Goal: Check status: Check status

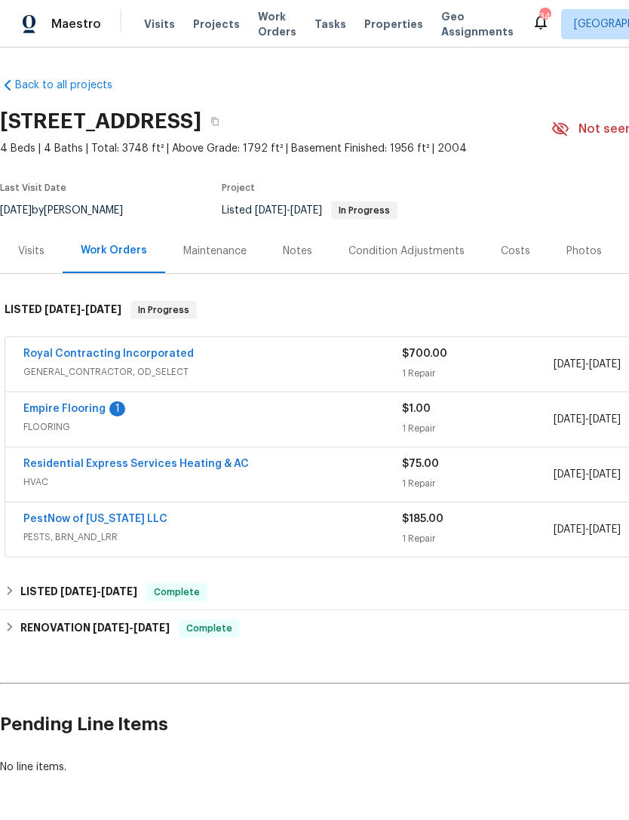
click at [78, 403] on link "Empire Flooring" at bounding box center [64, 408] width 82 height 11
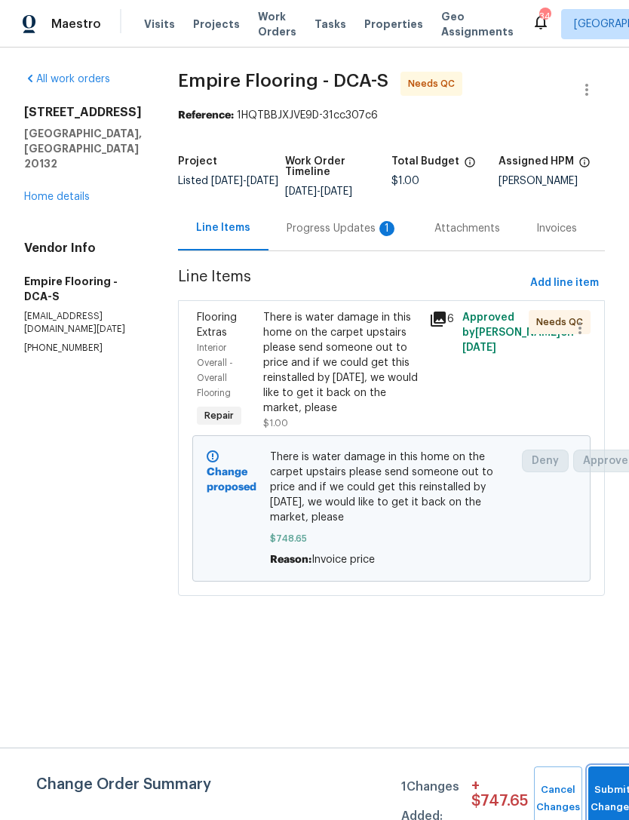
click at [608, 788] on button "Submit Changes" at bounding box center [612, 798] width 48 height 65
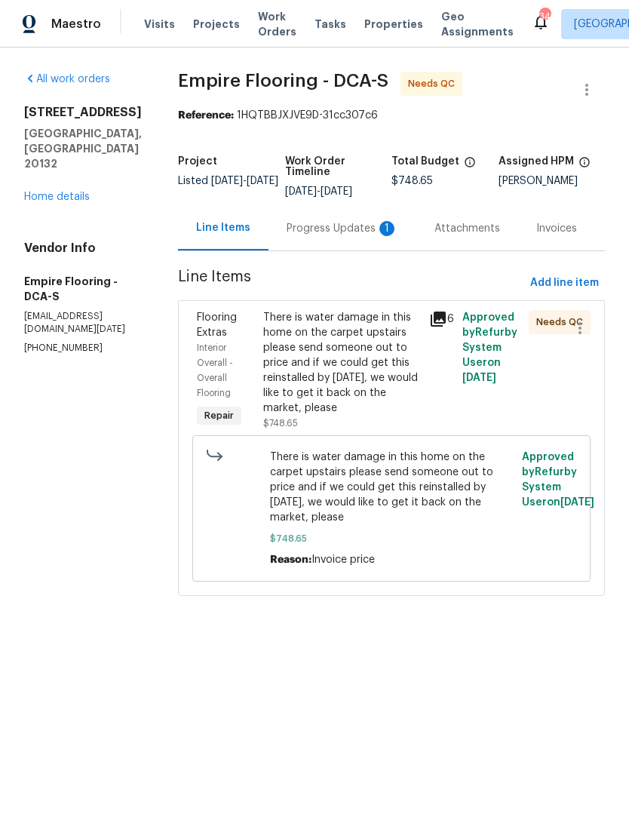
click at [335, 236] on div "Progress Updates 1" at bounding box center [343, 228] width 112 height 15
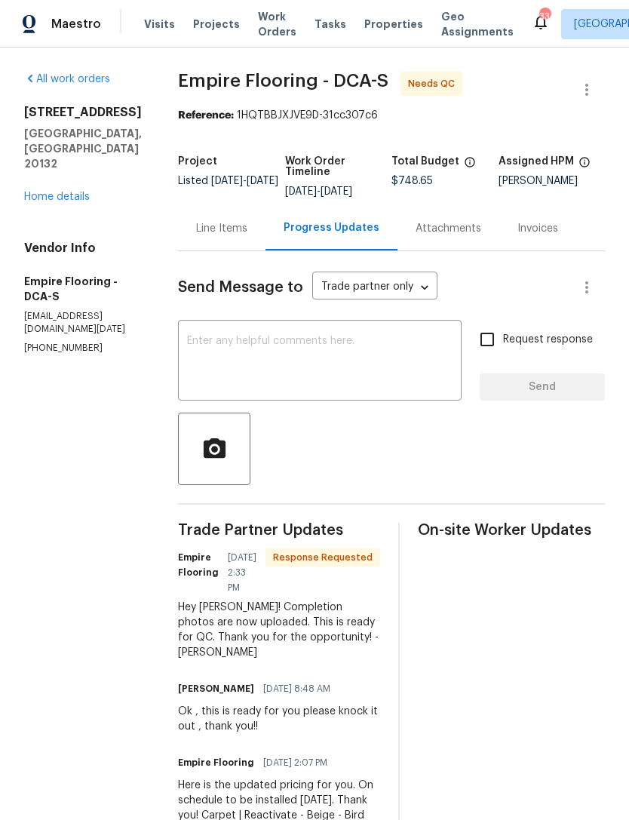
click at [135, 431] on section "All work orders [STREET_ADDRESS] Home details Vendor Info Empire Flooring - DCA…" at bounding box center [83, 531] width 118 height 919
click at [453, 84] on span "Needs QC" at bounding box center [434, 83] width 53 height 15
click at [454, 84] on span "Needs QC" at bounding box center [434, 83] width 53 height 15
